Goal: Information Seeking & Learning: Find specific fact

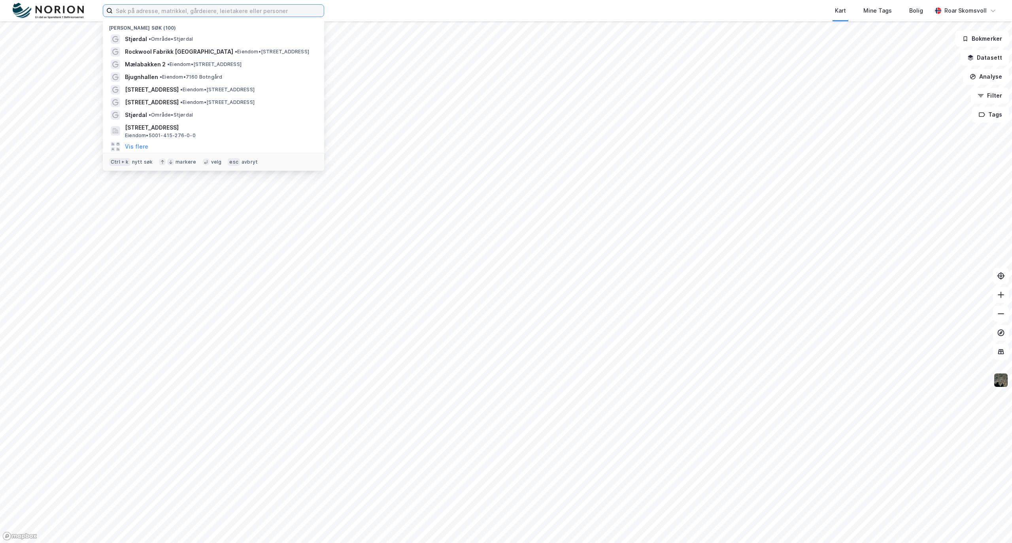
click at [134, 7] on input at bounding box center [218, 11] width 211 height 12
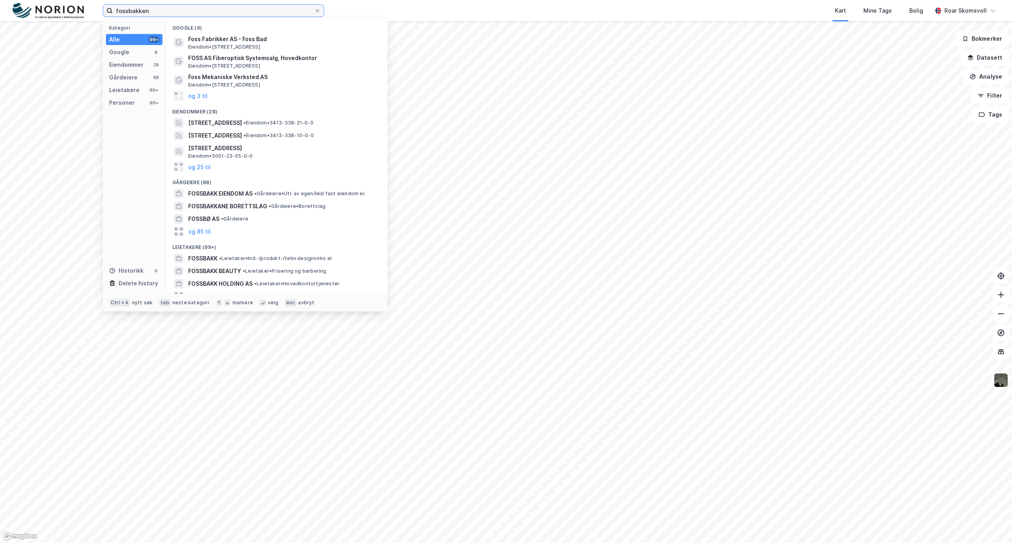
type input "fossbakken"
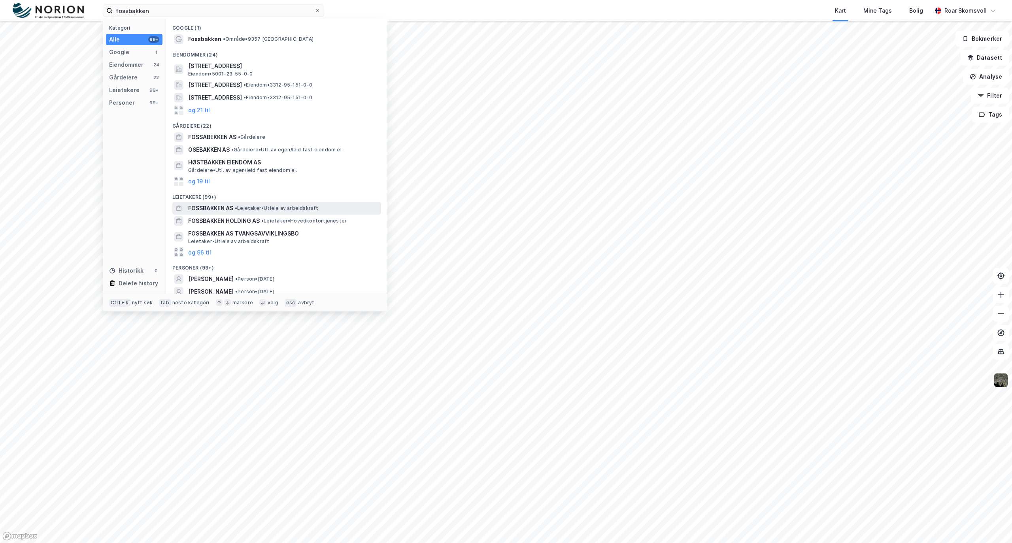
click at [203, 209] on span "FOSSBAKKEN AS" at bounding box center [210, 208] width 45 height 9
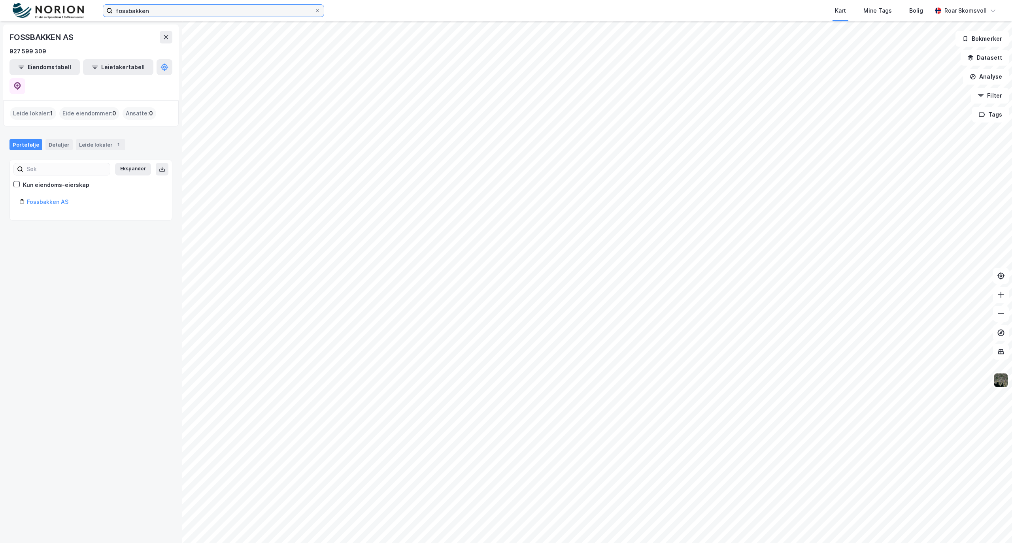
click at [229, 13] on input "fossbakken" at bounding box center [214, 11] width 202 height 12
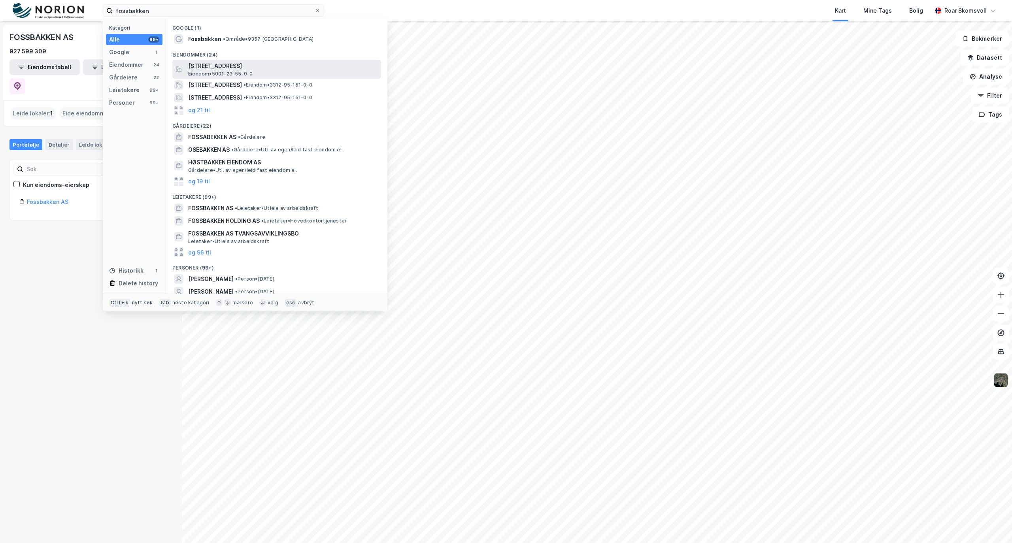
click at [211, 64] on span "[STREET_ADDRESS]" at bounding box center [283, 65] width 190 height 9
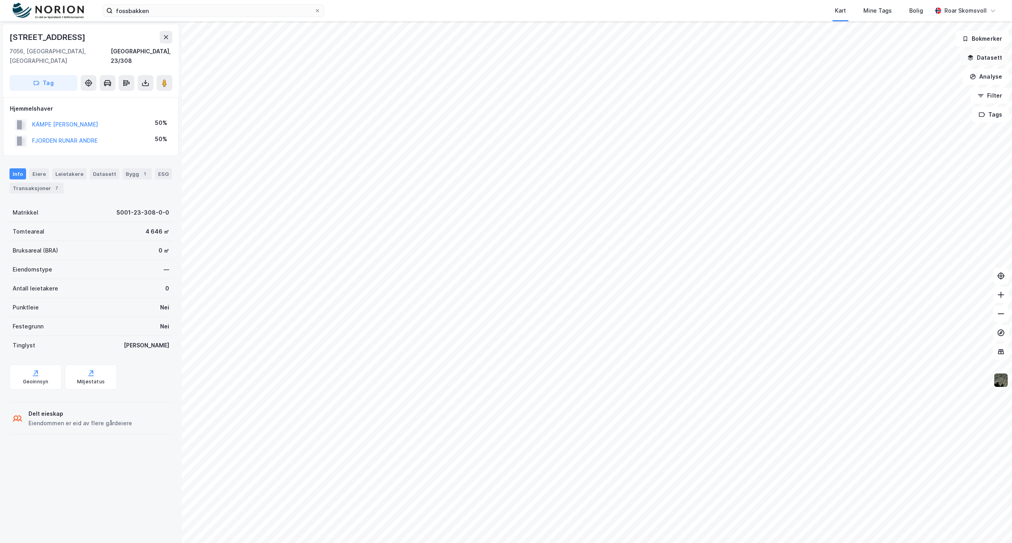
click at [985, 59] on button "Datasett" at bounding box center [985, 58] width 48 height 16
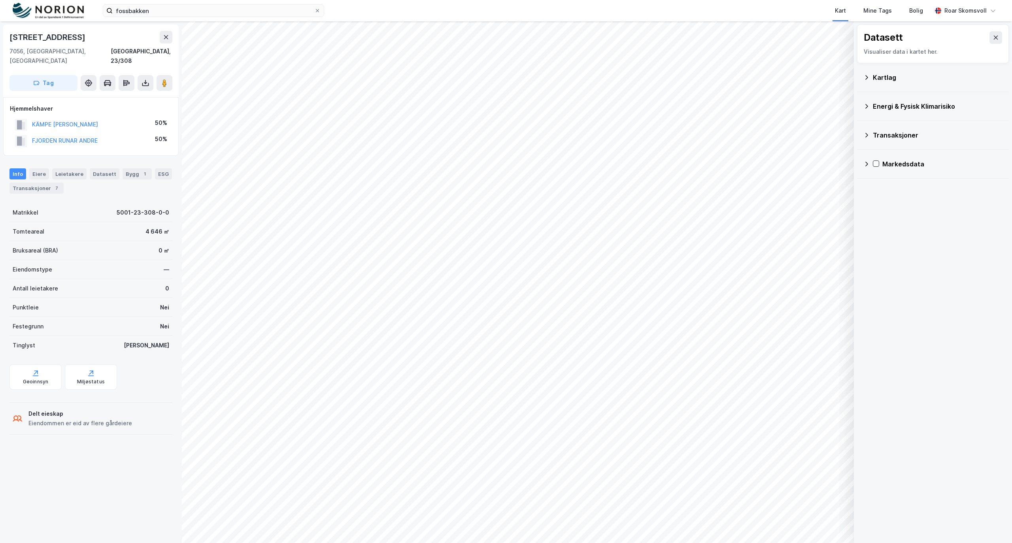
click at [867, 75] on icon at bounding box center [866, 77] width 6 height 6
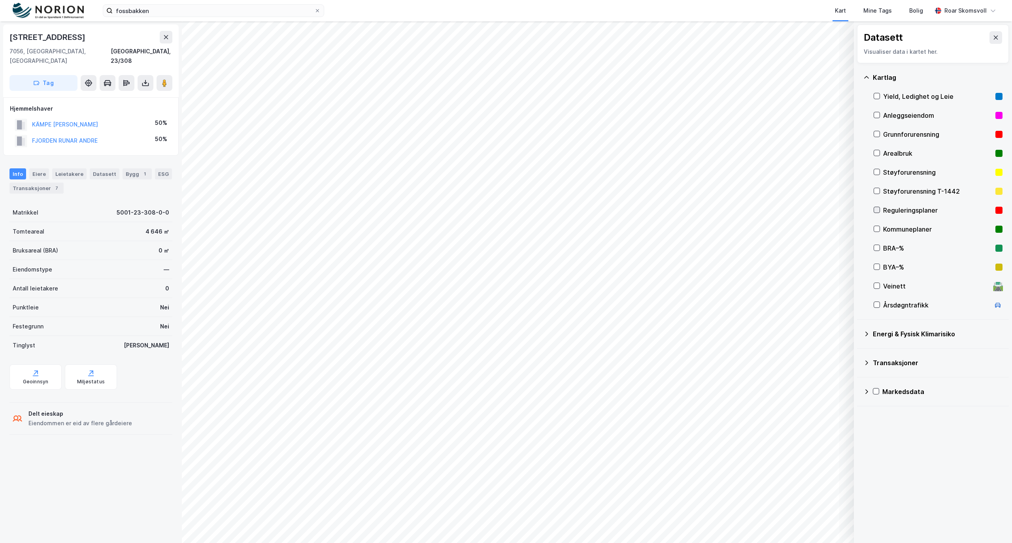
click at [878, 210] on icon at bounding box center [877, 210] width 6 height 6
click at [874, 230] on div at bounding box center [877, 229] width 6 height 6
click at [876, 208] on icon at bounding box center [877, 210] width 6 height 6
click at [878, 229] on icon at bounding box center [877, 229] width 6 height 6
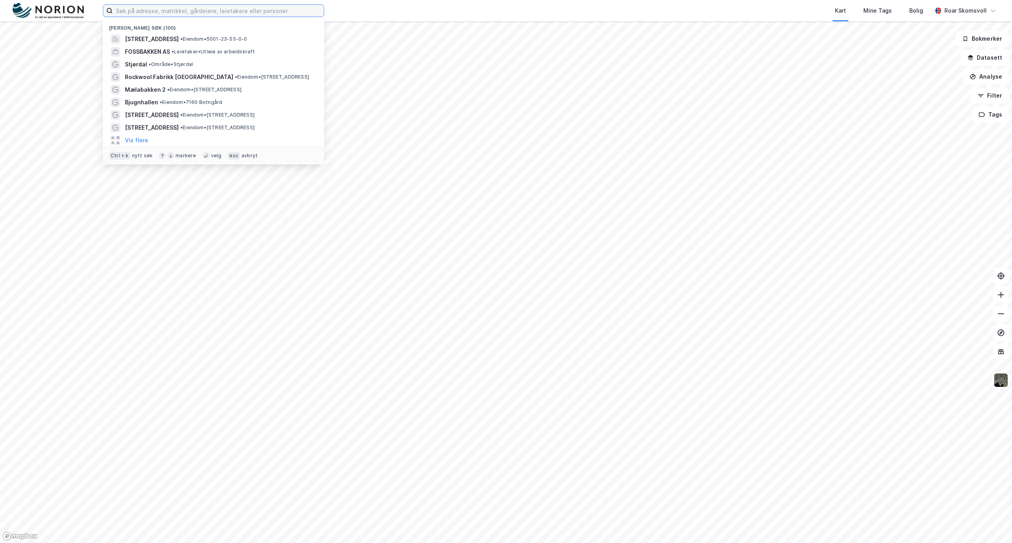
click at [160, 12] on input at bounding box center [218, 11] width 211 height 12
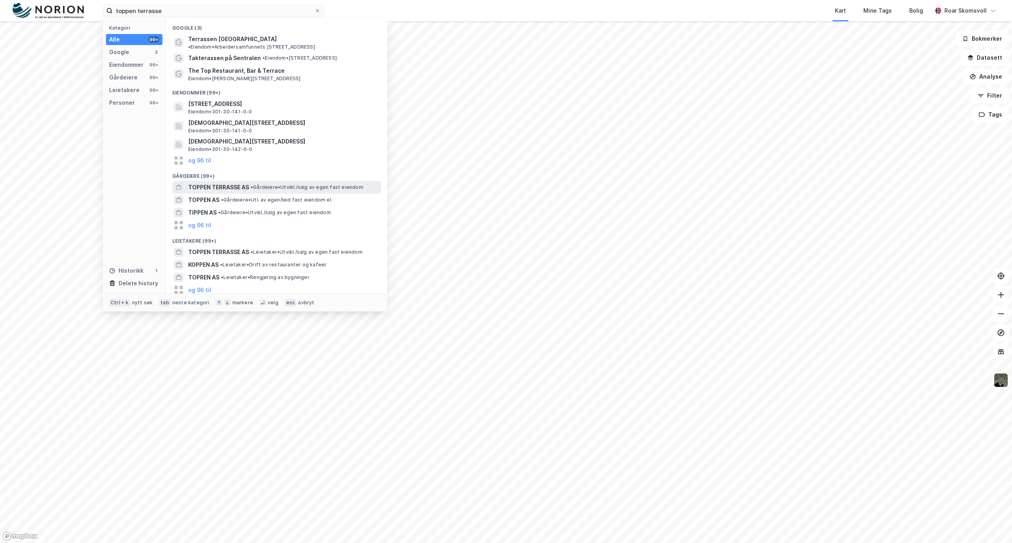
click at [215, 183] on span "TOPPEN TERRASSE AS" at bounding box center [218, 187] width 61 height 9
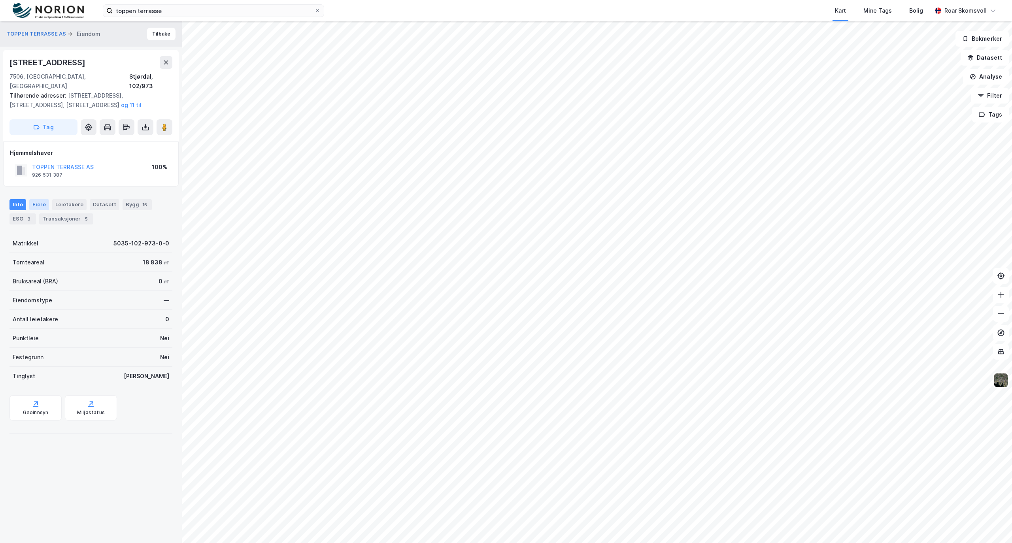
click at [30, 199] on div "Eiere" at bounding box center [39, 204] width 20 height 11
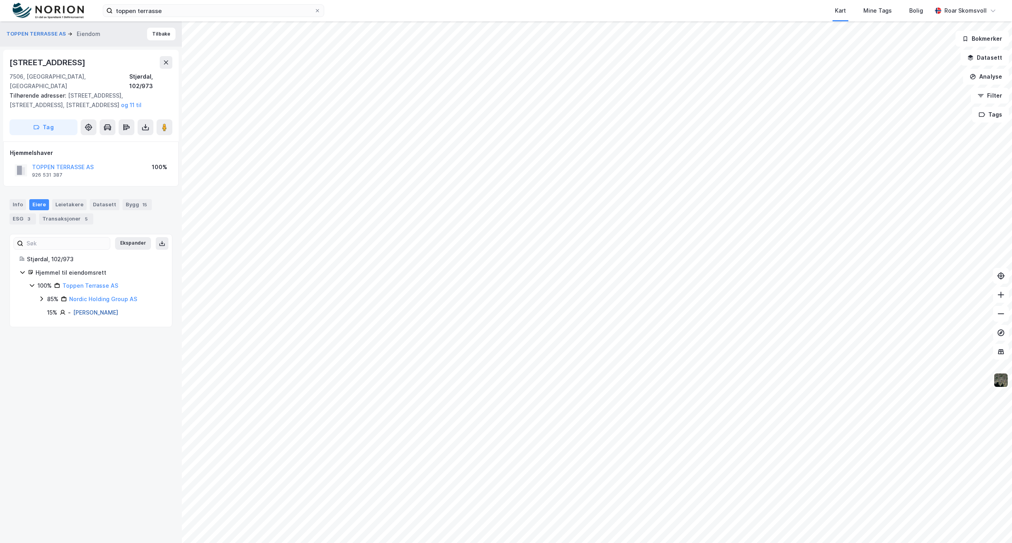
drag, startPoint x: 145, startPoint y: 305, endPoint x: 74, endPoint y: 307, distance: 71.2
click at [74, 308] on div "15% - [PERSON_NAME]" at bounding box center [104, 312] width 115 height 9
copy link "[PERSON_NAME]"
click at [153, 308] on div "15% - [PERSON_NAME]" at bounding box center [104, 312] width 115 height 9
drag, startPoint x: 138, startPoint y: 307, endPoint x: 145, endPoint y: 315, distance: 11.2
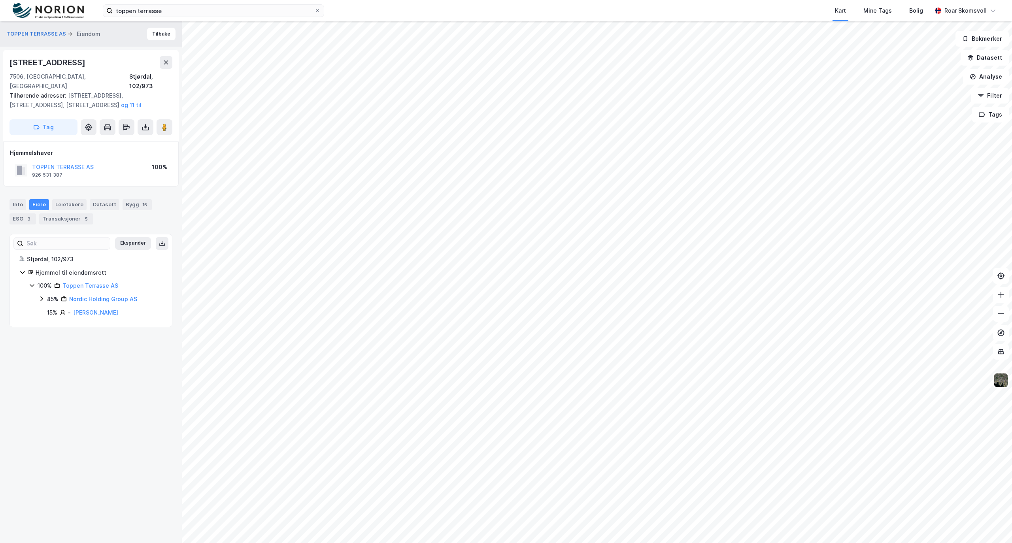
click at [77, 310] on div "Ekspander Stjørdal, 102/973 Hjemmel til eiendomsrett 100% Toppen Terrasse AS 85…" at bounding box center [90, 281] width 163 height 94
drag, startPoint x: 150, startPoint y: 291, endPoint x: 69, endPoint y: 293, distance: 81.5
click at [69, 295] on div "85% Nordic Holding Group AS" at bounding box center [104, 299] width 115 height 9
copy link "Nordic Holding Group AS"
click at [106, 296] on link "Nordic Holding Group AS" at bounding box center [103, 299] width 68 height 7
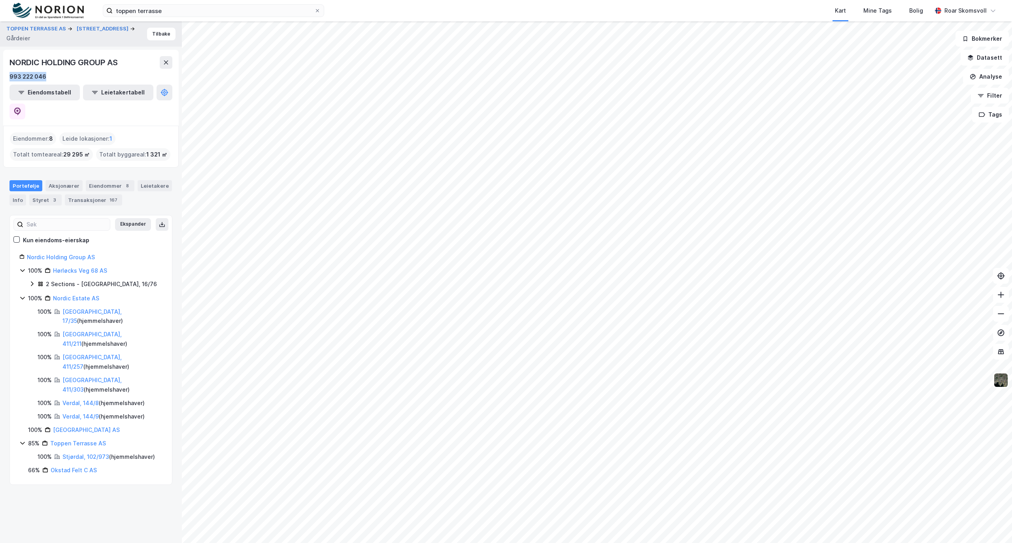
drag, startPoint x: 53, startPoint y: 76, endPoint x: 0, endPoint y: 77, distance: 53.0
click at [0, 77] on div "TOPPEN TERRASSE AS Solvegen 11 Gårdeier Tilbake NORDIC HOLDING GROUP AS 993 222…" at bounding box center [91, 282] width 182 height 522
copy div "993 222 046"
click at [157, 36] on button "Tilbake" at bounding box center [161, 34] width 28 height 13
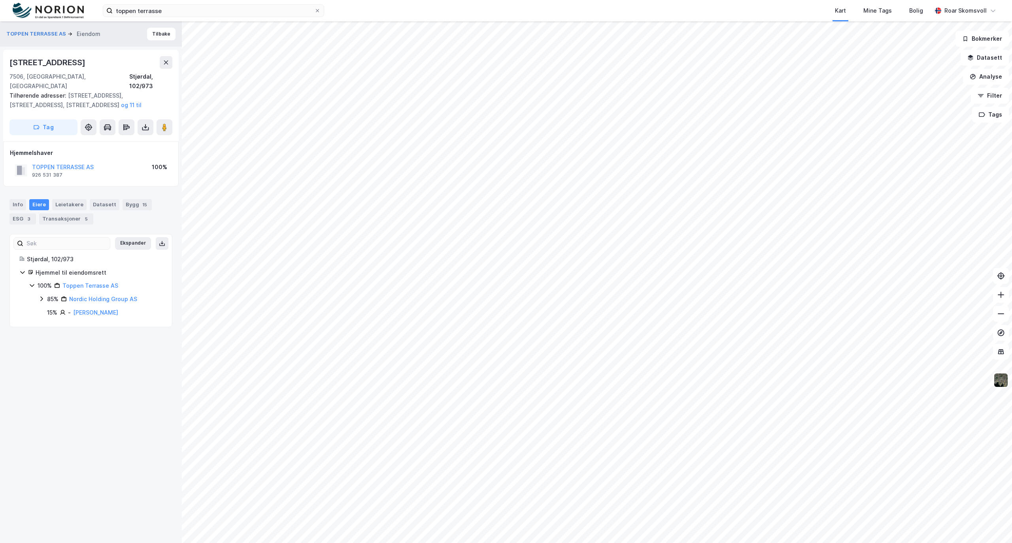
click at [42, 297] on icon at bounding box center [41, 299] width 2 height 5
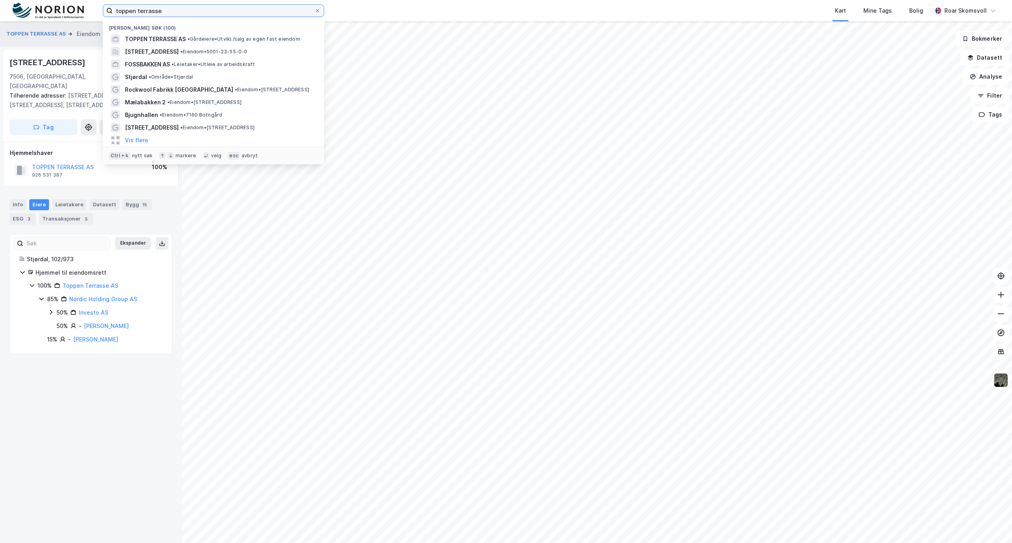
drag, startPoint x: 204, startPoint y: 9, endPoint x: 16, endPoint y: 0, distance: 188.0
click at [18, 0] on html "toppen terrasse Nylige søk (100) TOPPEN TERRASSE AS • Gårdeiere • [GEOGRAPHIC_D…" at bounding box center [506, 271] width 1012 height 543
paste input "[STREET_ADDRESS]"
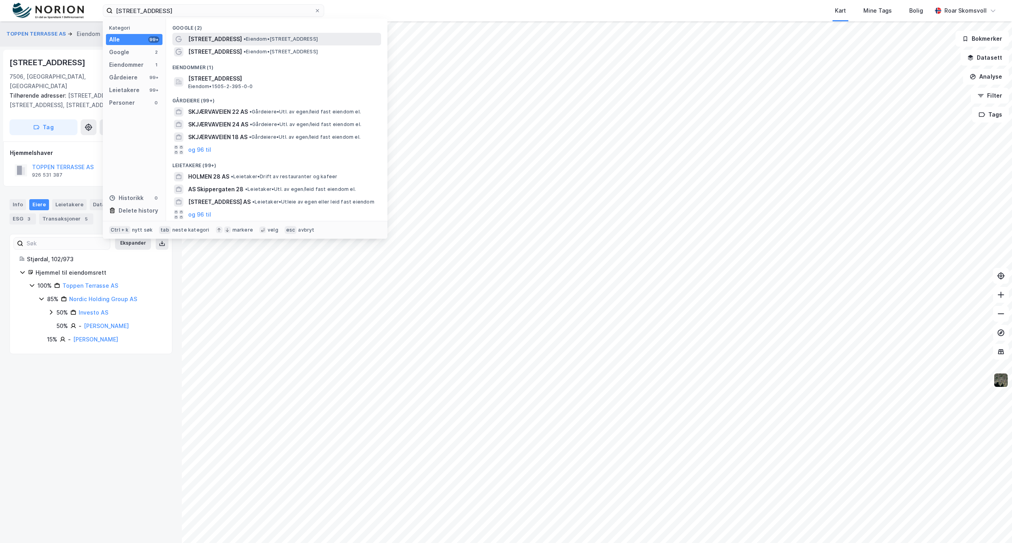
click at [212, 36] on span "[STREET_ADDRESS]" at bounding box center [215, 38] width 54 height 9
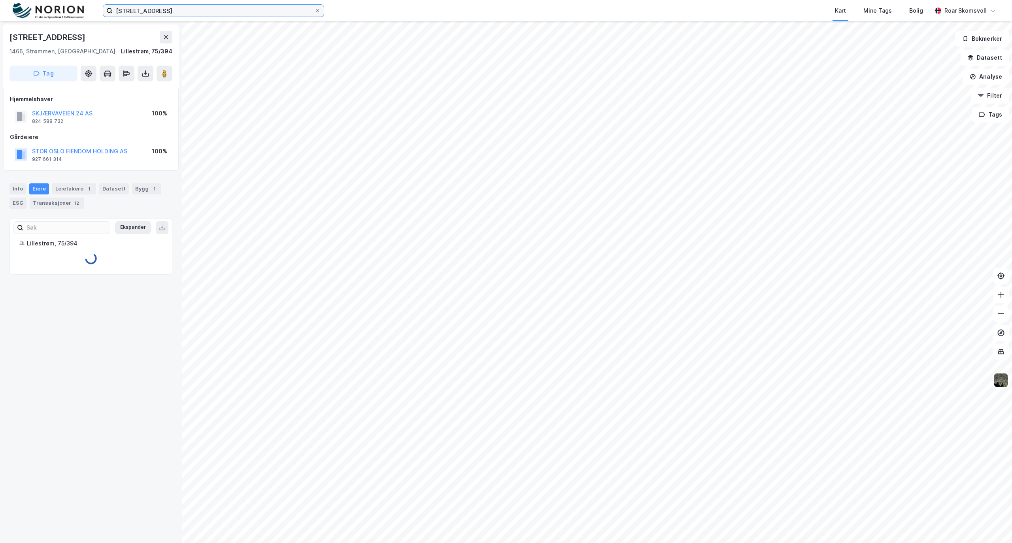
click at [189, 7] on input "[STREET_ADDRESS]" at bounding box center [214, 11] width 202 height 12
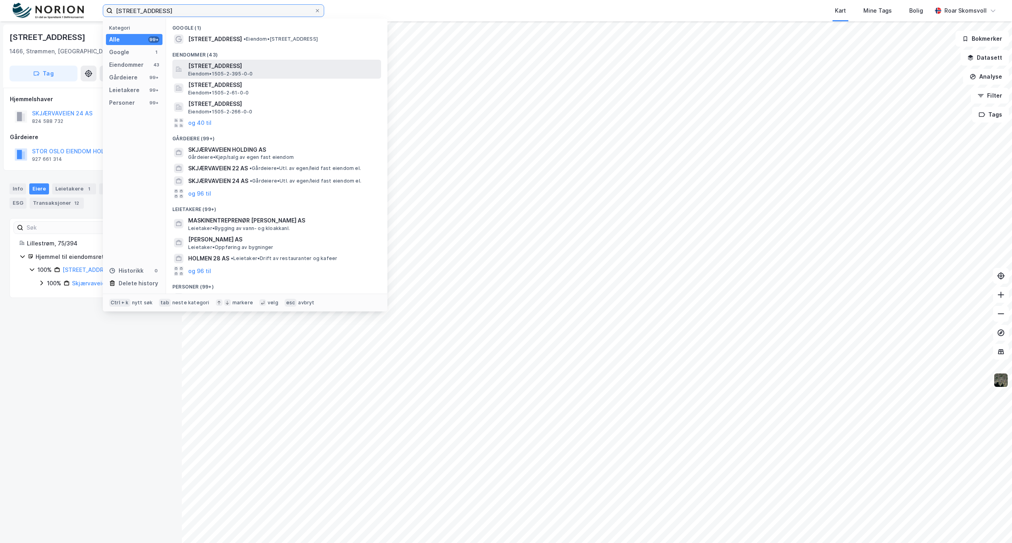
type input "[STREET_ADDRESS]"
click at [240, 65] on span "[STREET_ADDRESS]" at bounding box center [283, 65] width 190 height 9
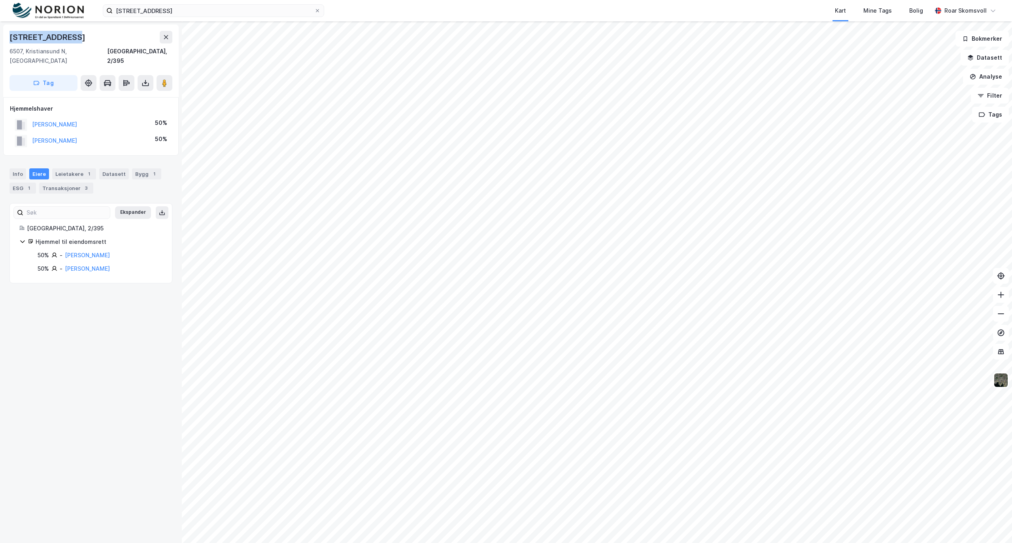
drag, startPoint x: 67, startPoint y: 38, endPoint x: 8, endPoint y: 38, distance: 58.9
click at [8, 38] on div "[STREET_ADDRESS]" at bounding box center [91, 61] width 176 height 73
copy div "[STREET_ADDRESS]"
